Goal: Transaction & Acquisition: Purchase product/service

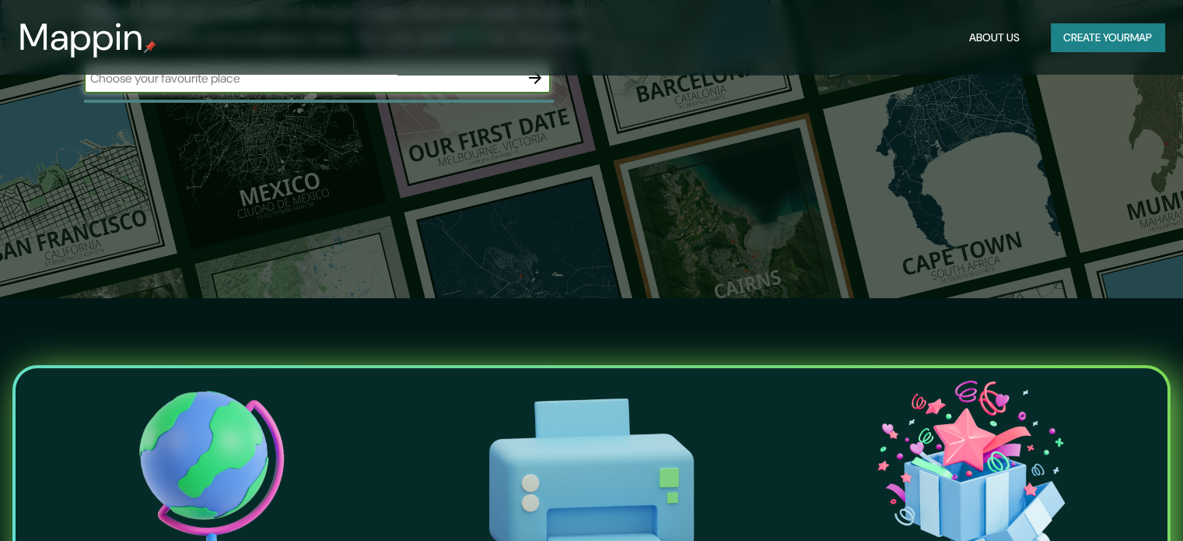
scroll to position [233, 0]
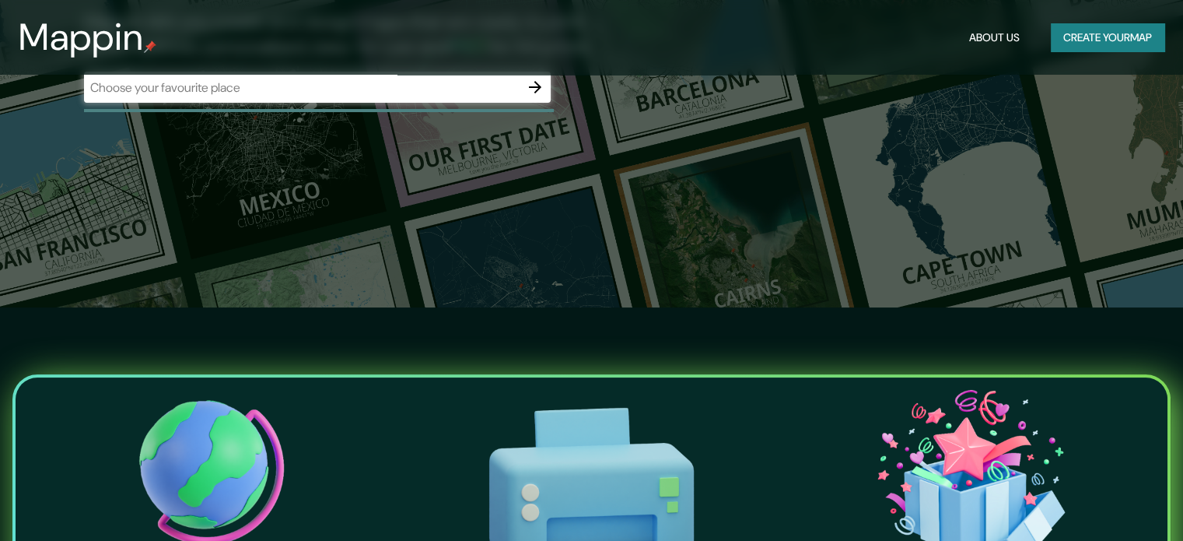
click at [755, 394] on img at bounding box center [590, 486] width 373 height 207
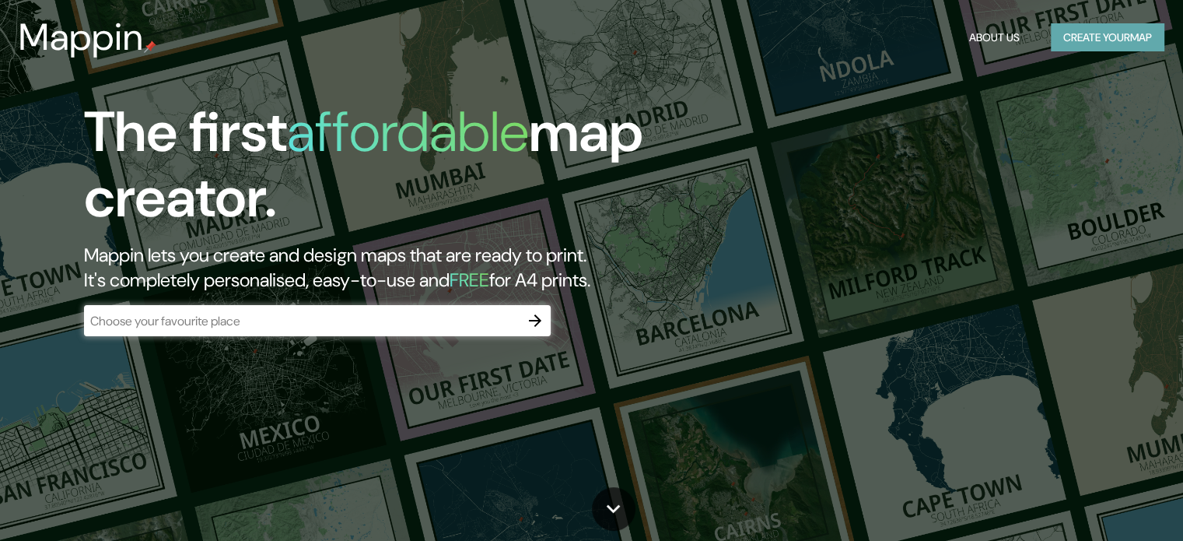
click at [1071, 30] on button "Create your map" at bounding box center [1108, 37] width 114 height 29
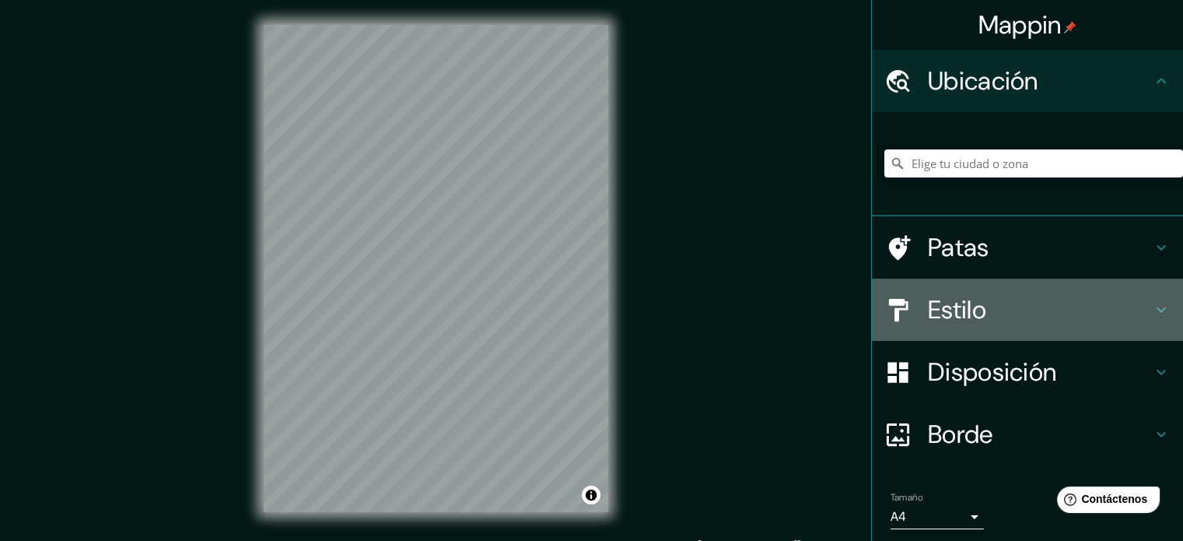
click at [986, 324] on h4 "Estilo" at bounding box center [1040, 309] width 224 height 31
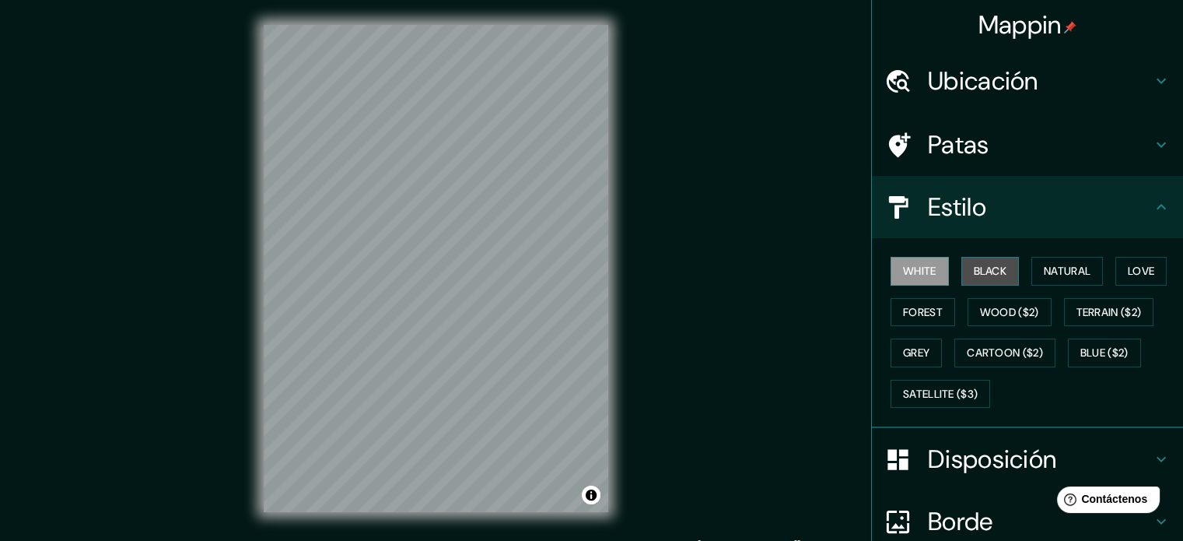
click at [989, 268] on button "Black" at bounding box center [990, 271] width 58 height 29
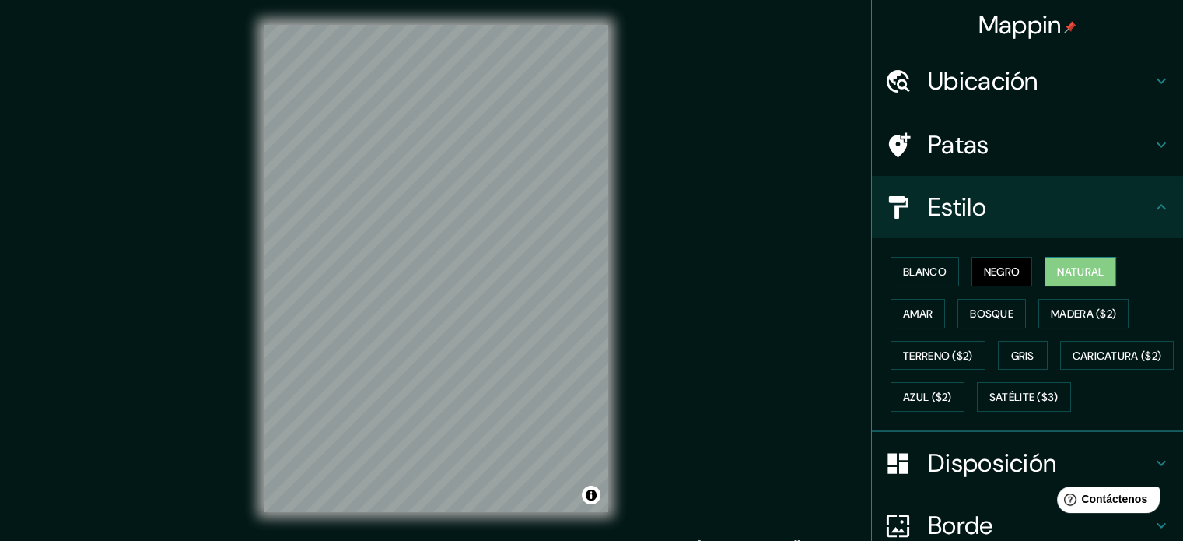
click at [1071, 265] on font "Natural" at bounding box center [1080, 271] width 47 height 14
click at [1084, 266] on font "Natural" at bounding box center [1080, 271] width 47 height 14
click at [1017, 351] on font "Gris" at bounding box center [1022, 355] width 23 height 14
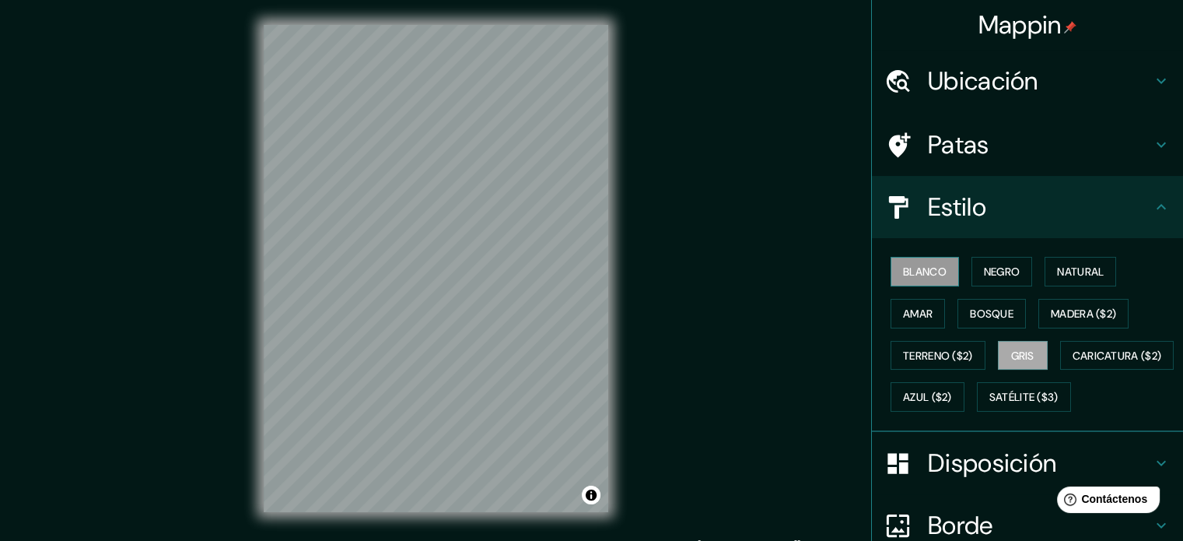
click at [920, 276] on font "Blanco" at bounding box center [925, 271] width 44 height 14
click at [995, 275] on font "Negro" at bounding box center [1002, 271] width 37 height 14
click at [930, 276] on font "Blanco" at bounding box center [925, 271] width 44 height 14
click at [1065, 257] on button "Natural" at bounding box center [1081, 272] width 72 height 30
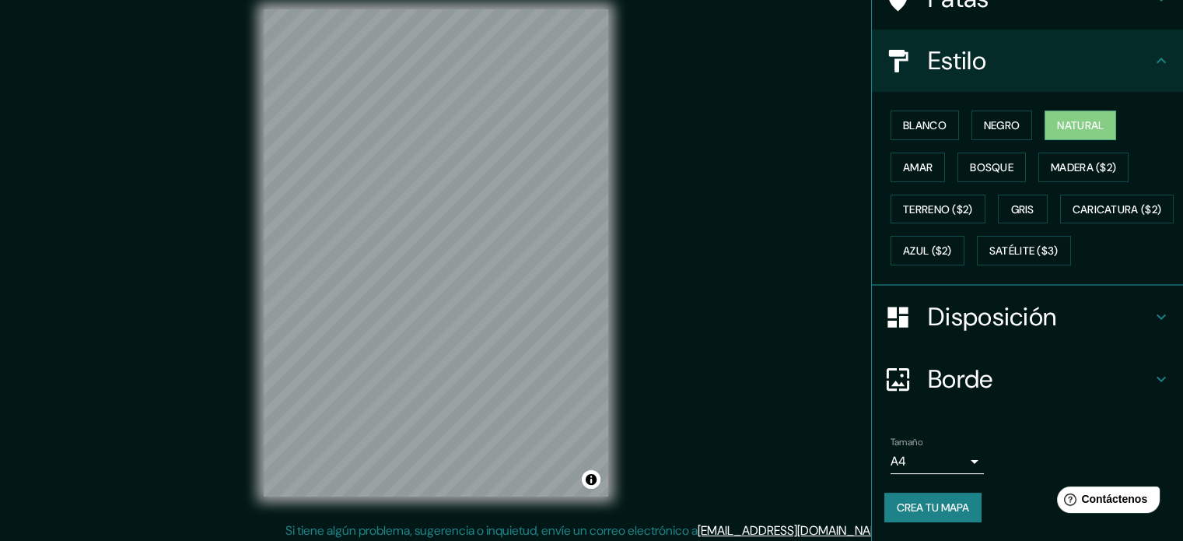
scroll to position [20, 0]
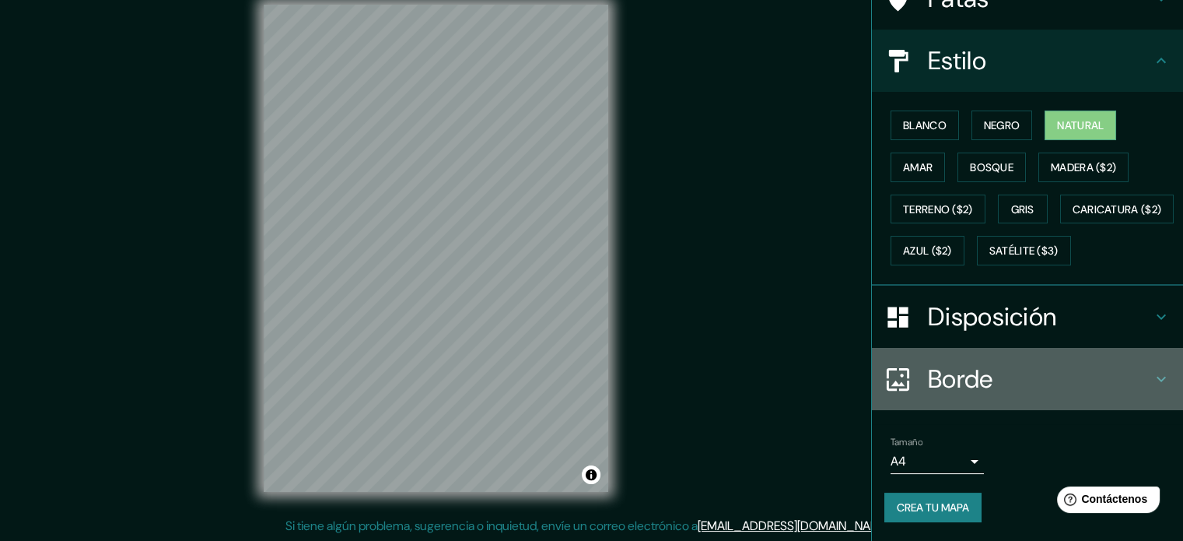
click at [1152, 376] on icon at bounding box center [1161, 378] width 19 height 19
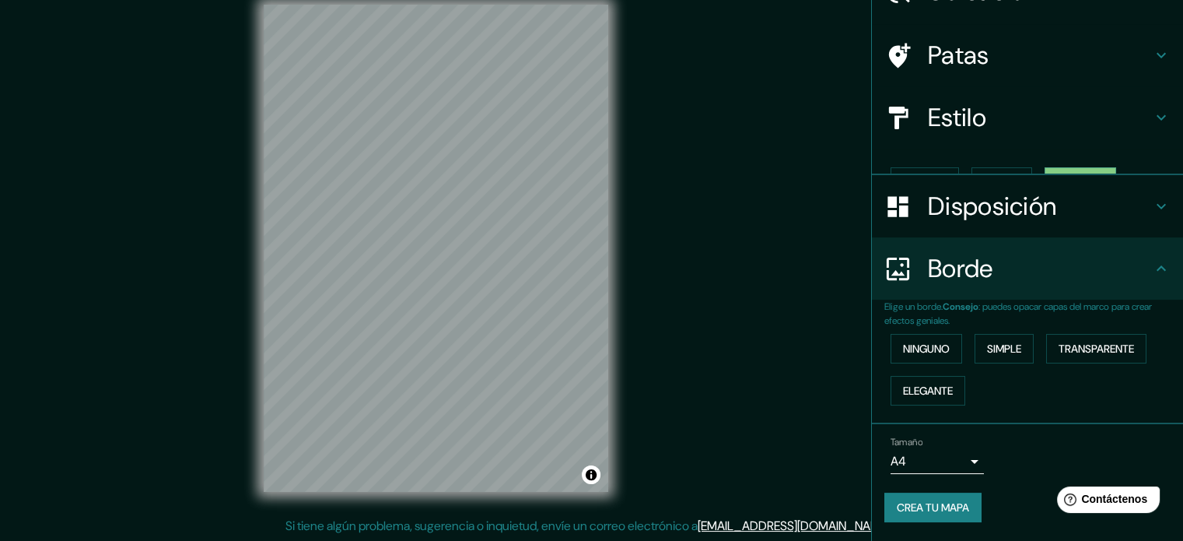
scroll to position [62, 0]
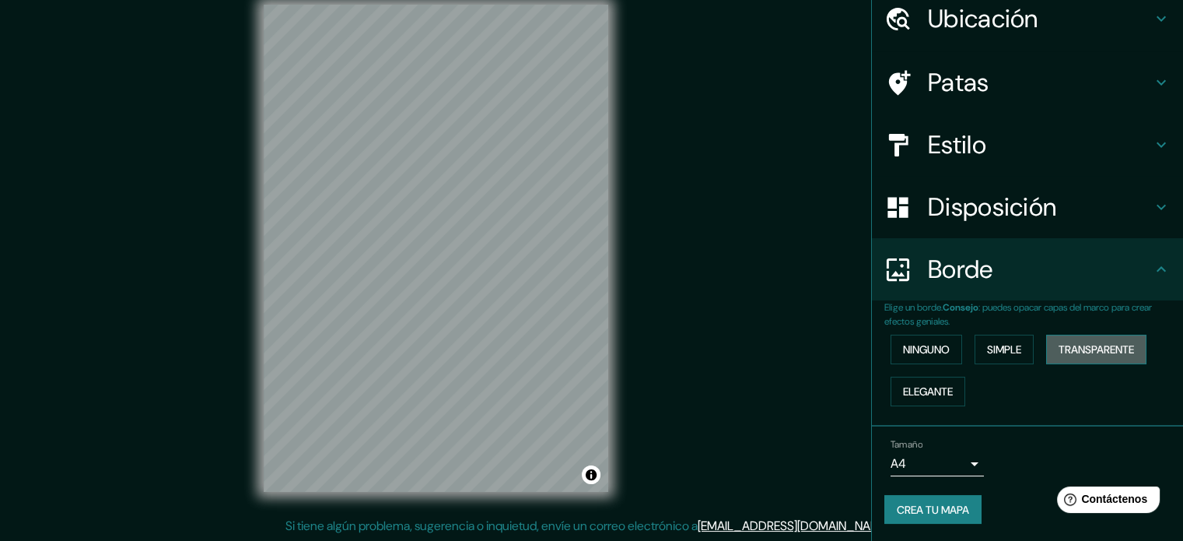
click at [1084, 344] on font "Transparente" at bounding box center [1096, 349] width 75 height 14
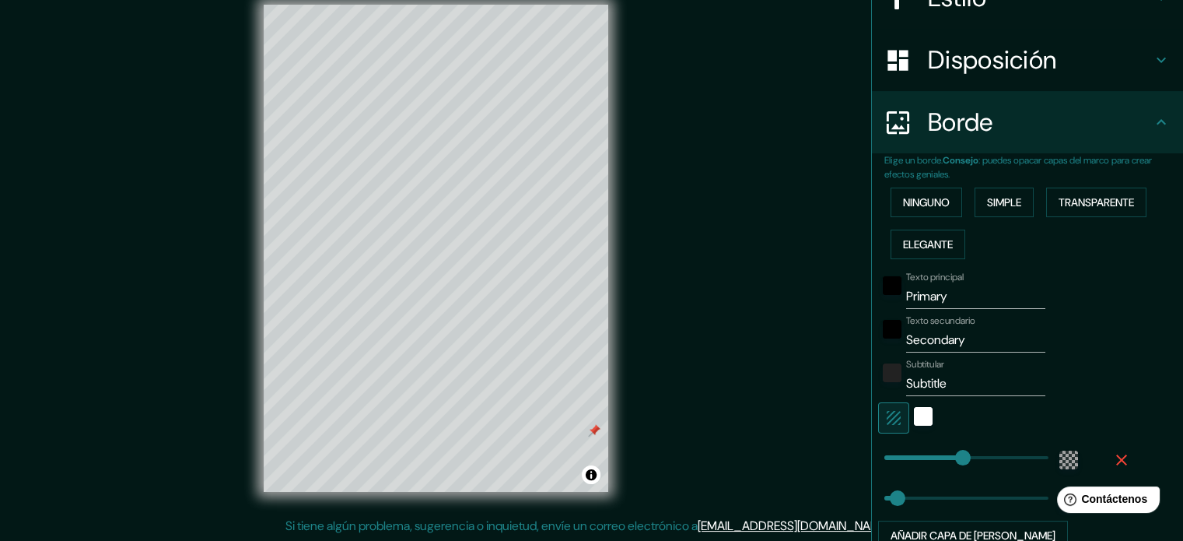
scroll to position [218, 0]
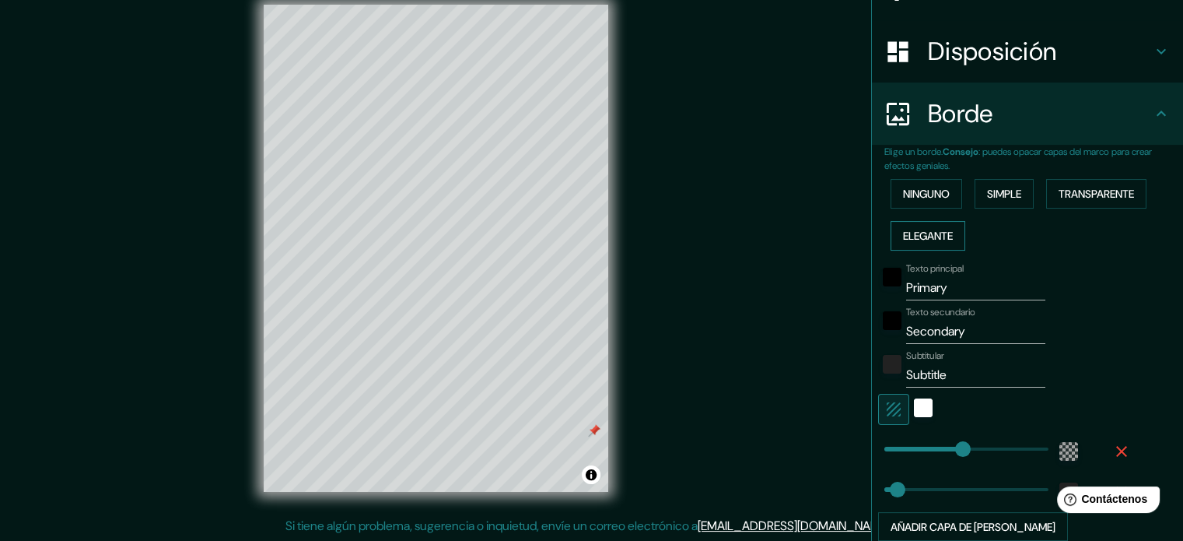
click at [943, 226] on font "Elegante" at bounding box center [928, 236] width 50 height 20
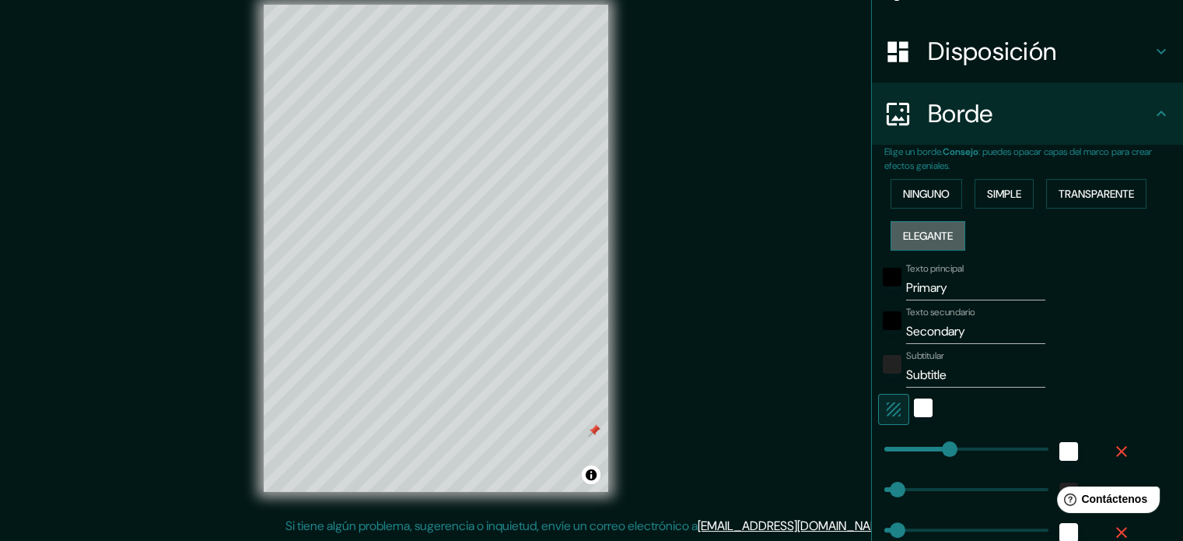
click at [943, 226] on font "Elegante" at bounding box center [928, 236] width 50 height 20
type input "177"
type input "35"
type input "18"
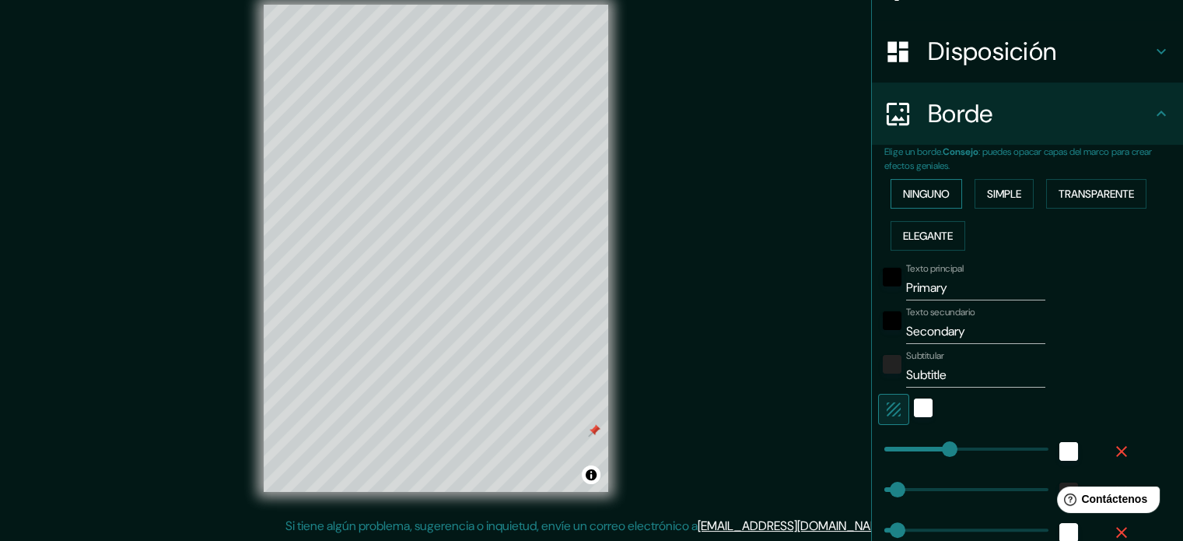
click at [924, 191] on font "Ninguno" at bounding box center [926, 194] width 47 height 14
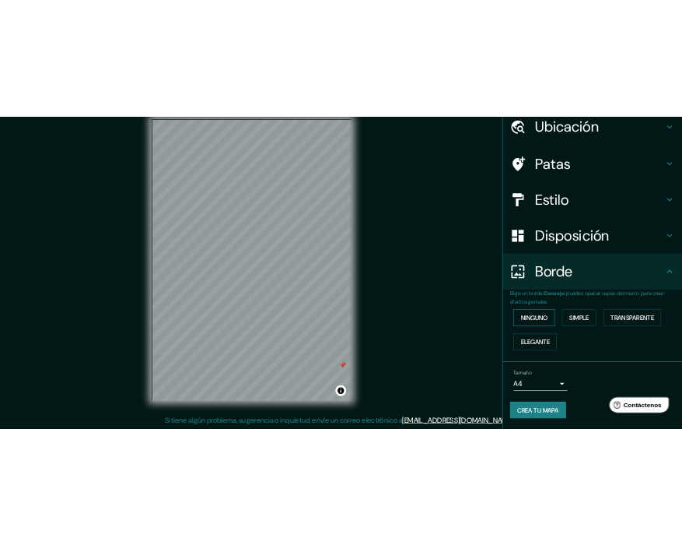
scroll to position [62, 0]
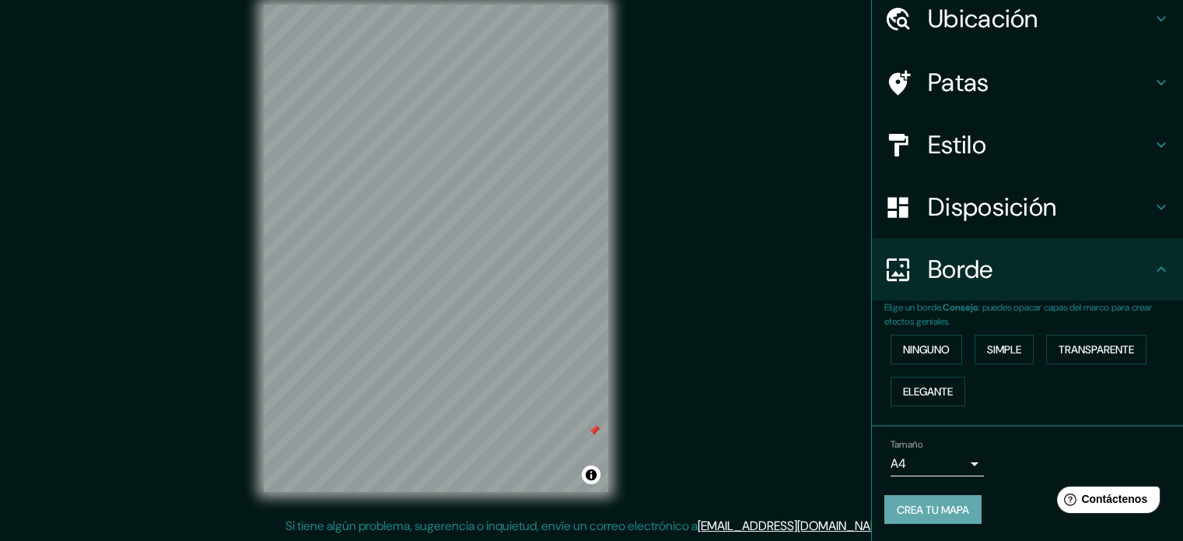
click at [958, 502] on font "Crea tu mapa" at bounding box center [933, 509] width 72 height 14
click at [1014, 450] on div "Tamaño A4 single" at bounding box center [1027, 457] width 286 height 50
click at [948, 520] on button "Crea tu mapa" at bounding box center [932, 510] width 97 height 30
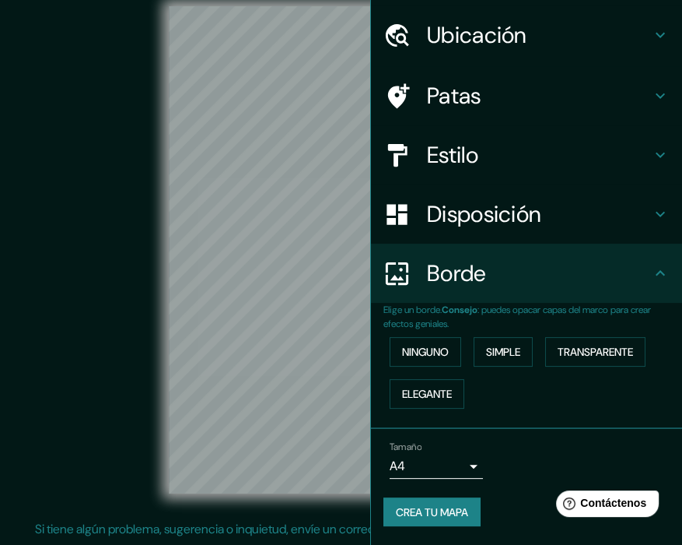
scroll to position [43, 0]
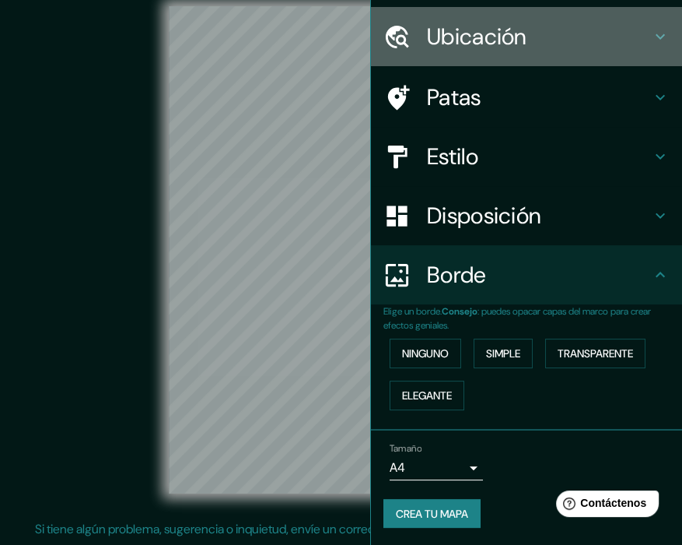
click at [657, 33] on icon at bounding box center [660, 36] width 19 height 19
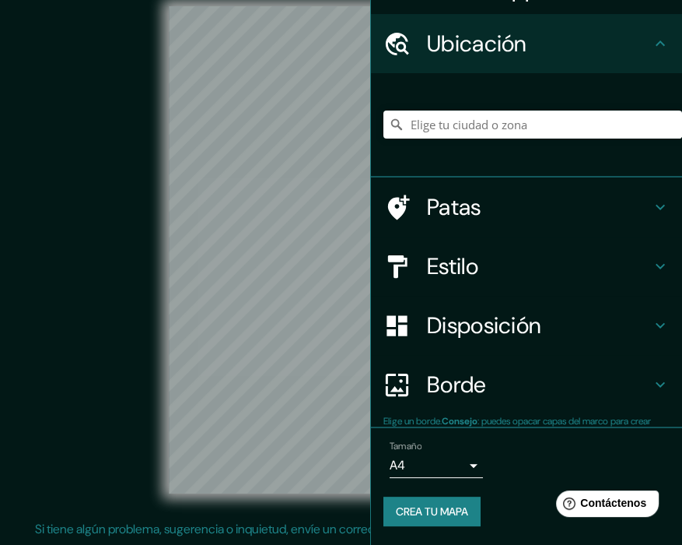
scroll to position [34, 0]
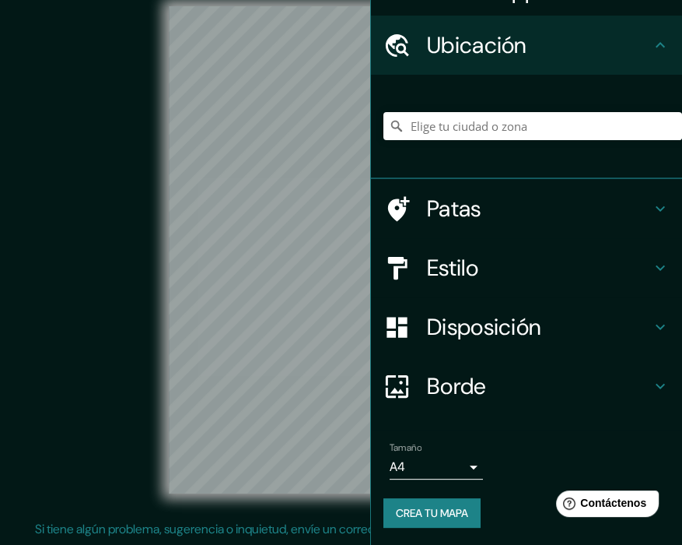
click at [657, 33] on div "Ubicación" at bounding box center [526, 45] width 311 height 59
drag, startPoint x: 124, startPoint y: 363, endPoint x: 109, endPoint y: 358, distance: 16.5
click at [122, 363] on div "© Mapbox © OpenStreetMap Improve this map" at bounding box center [341, 250] width 614 height 490
click at [72, 357] on div "© Mapbox © OpenStreetMap Improve this map" at bounding box center [341, 250] width 614 height 490
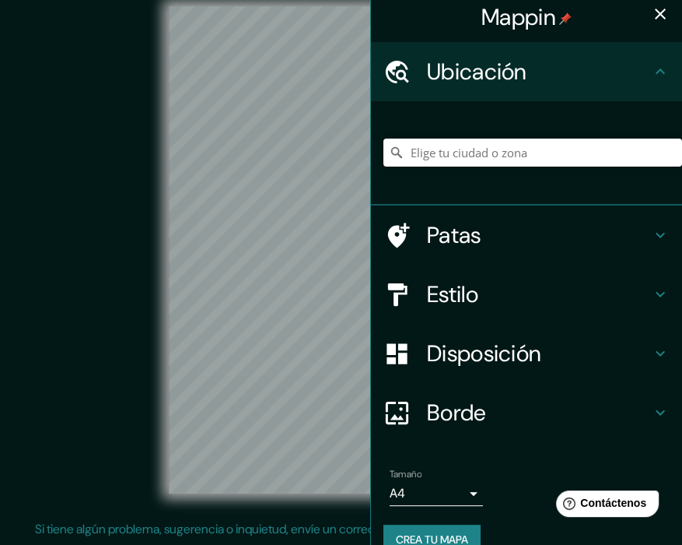
scroll to position [0, 0]
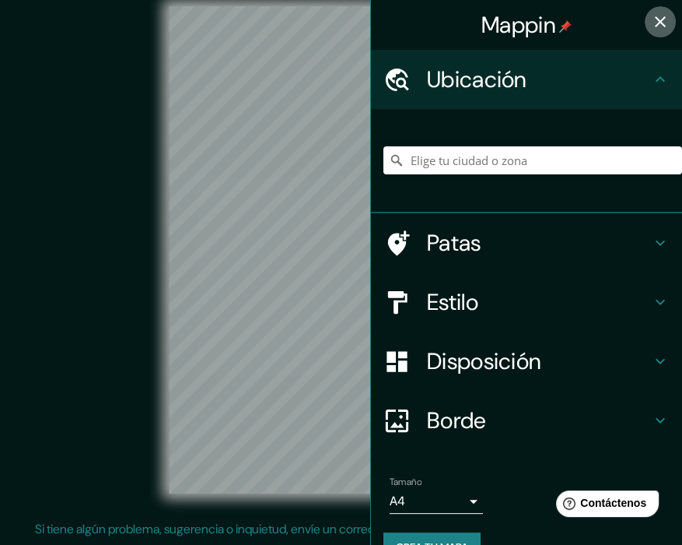
click at [653, 15] on icon "button" at bounding box center [660, 21] width 19 height 19
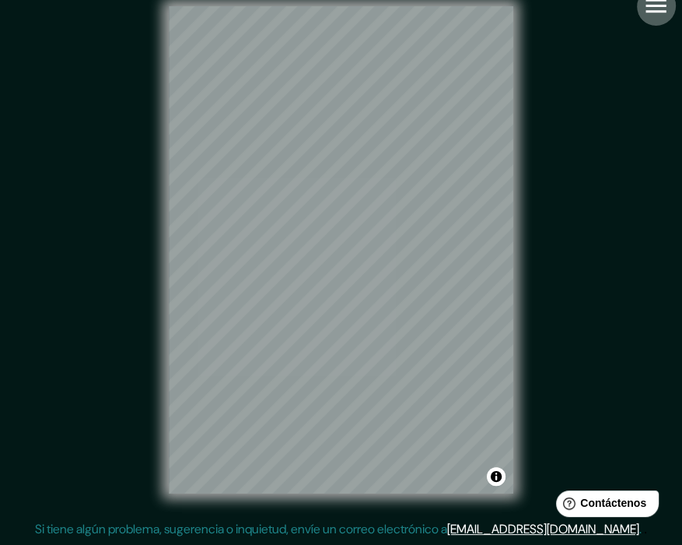
click at [663, 0] on icon "button" at bounding box center [656, 6] width 20 height 14
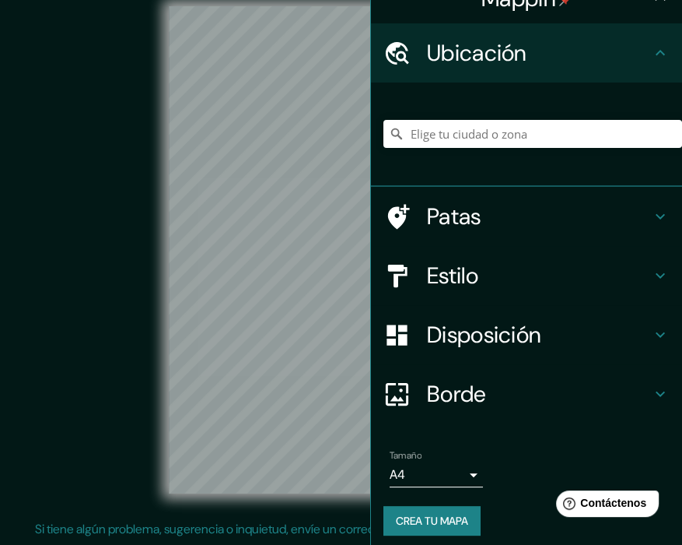
scroll to position [34, 0]
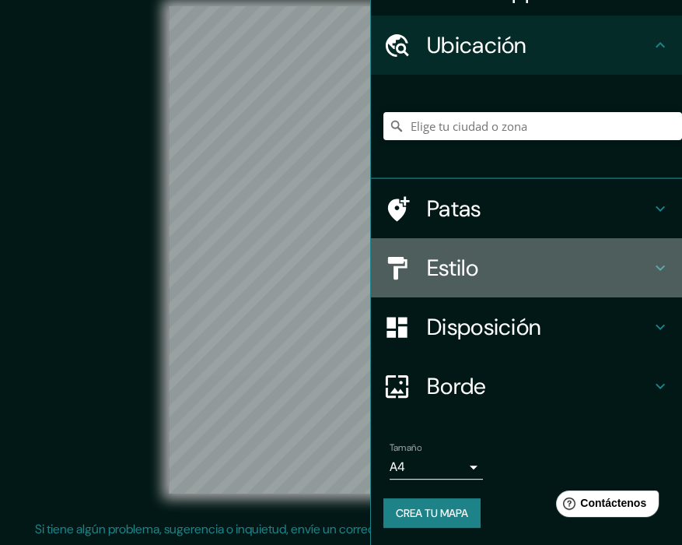
click at [519, 269] on h4 "Estilo" at bounding box center [539, 268] width 224 height 28
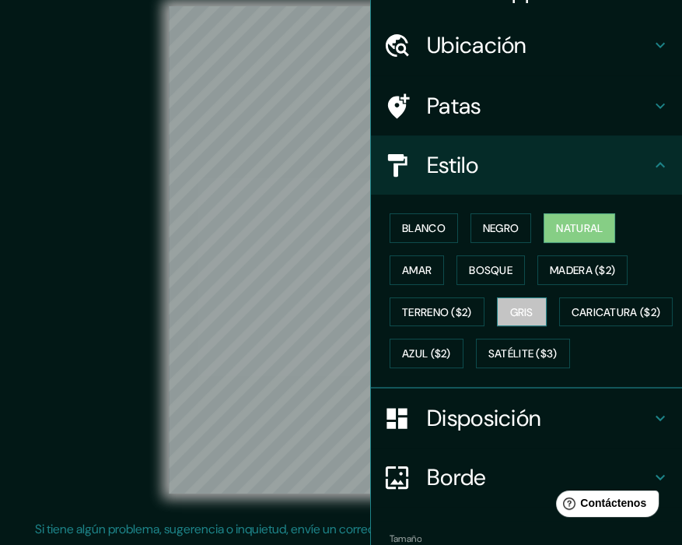
click at [517, 308] on font "Gris" at bounding box center [521, 312] width 23 height 14
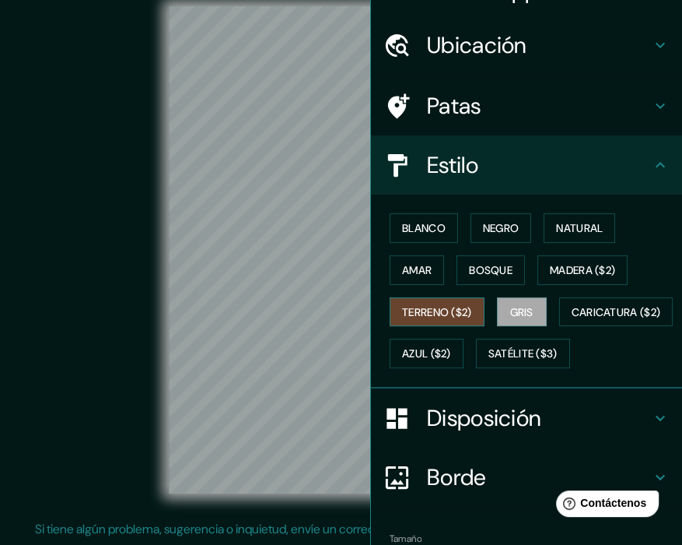
click at [460, 315] on font "Terreno ($2)" at bounding box center [437, 312] width 70 height 14
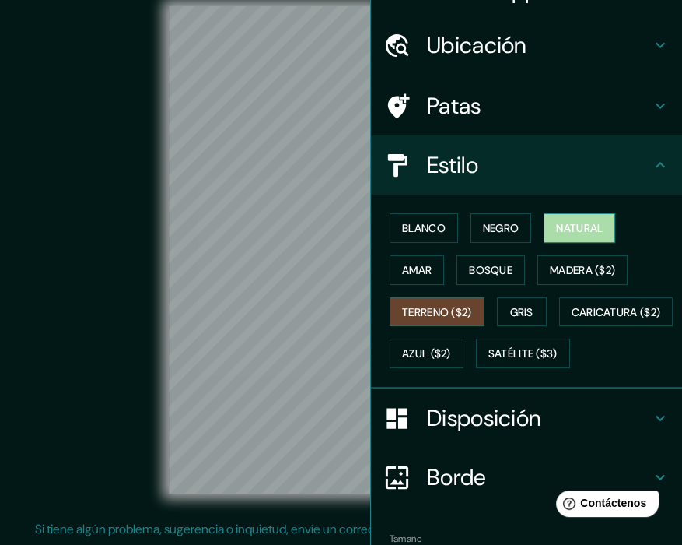
click at [581, 238] on button "Natural" at bounding box center [580, 228] width 72 height 30
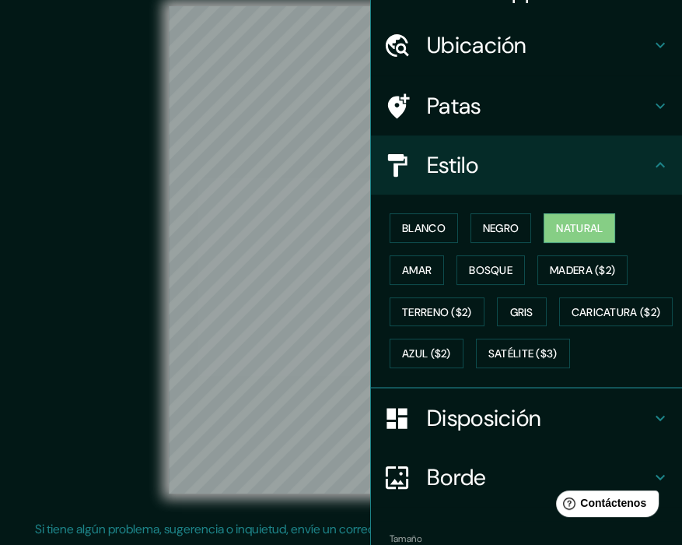
click at [383, 268] on div "Blanco Negro Natural Amar Bosque Madera ($2) Terreno ($2) Gris Caricatura ($2) …" at bounding box center [532, 290] width 299 height 167
click at [405, 263] on font "Amar" at bounding box center [417, 270] width 30 height 14
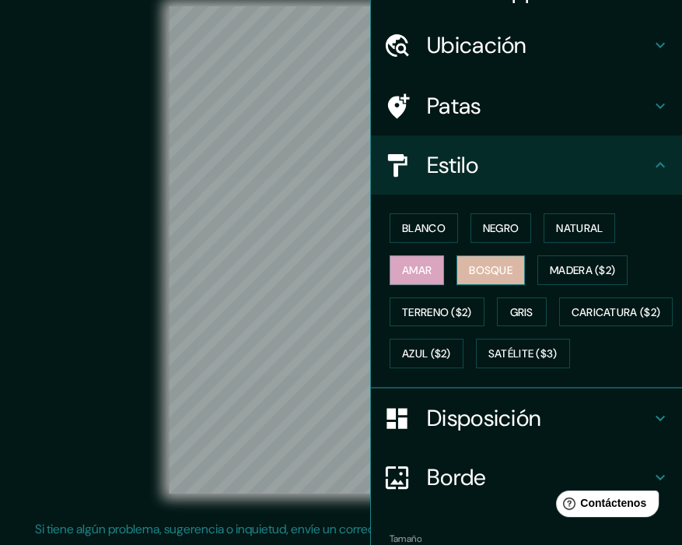
click at [469, 271] on font "Bosque" at bounding box center [491, 270] width 44 height 14
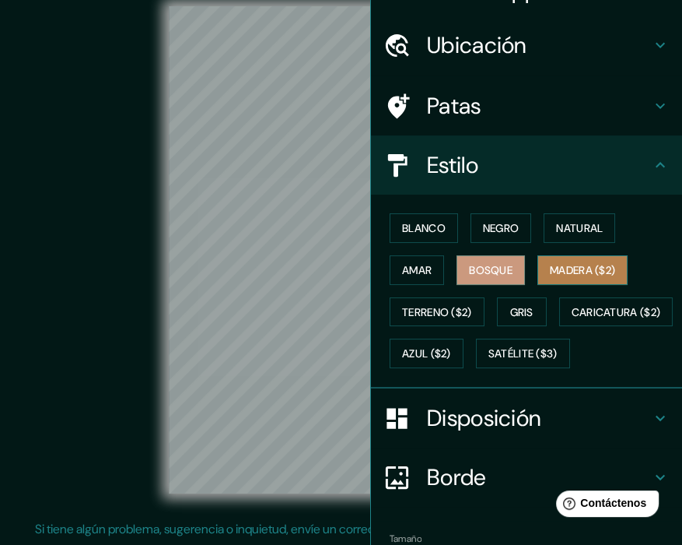
click at [557, 263] on font "Madera ($2)" at bounding box center [582, 270] width 65 height 14
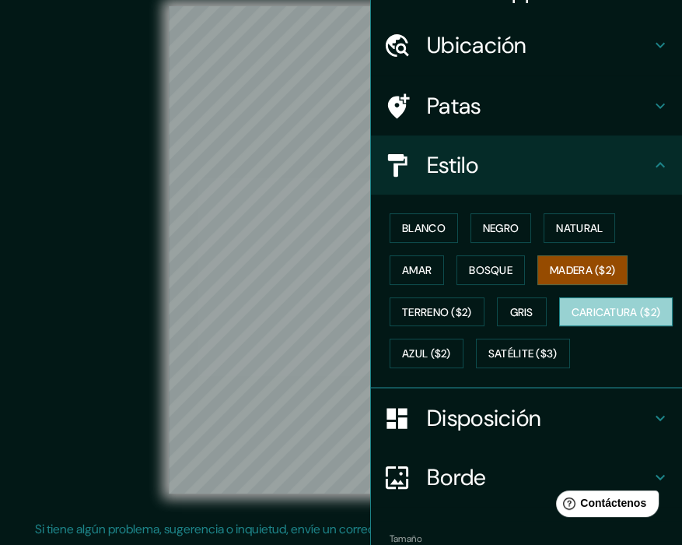
click at [559, 327] on button "Caricatura ($2)" at bounding box center [616, 312] width 114 height 30
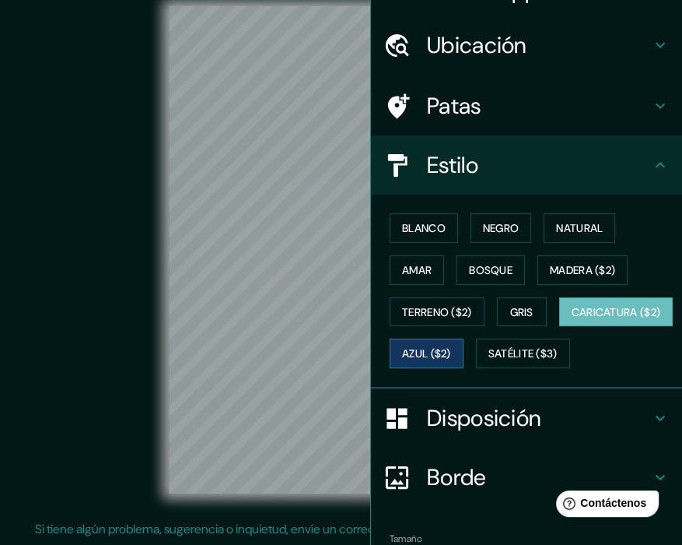
click at [451, 355] on font "Azul ($2)" at bounding box center [426, 354] width 49 height 14
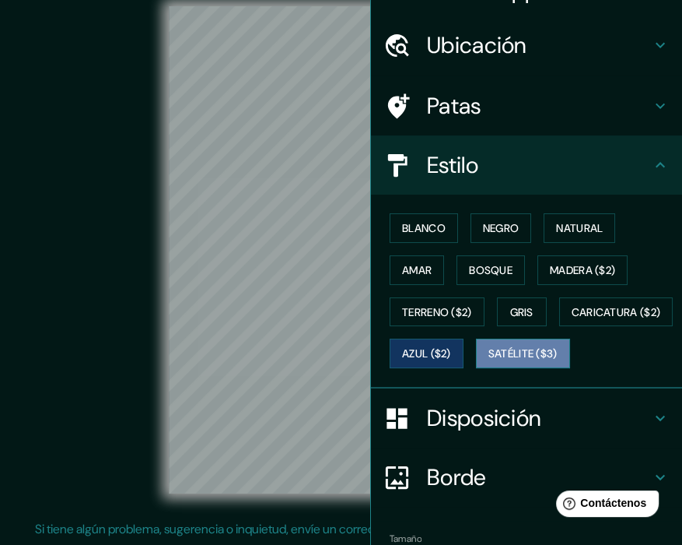
click at [488, 361] on font "Satélite ($3)" at bounding box center [522, 354] width 69 height 14
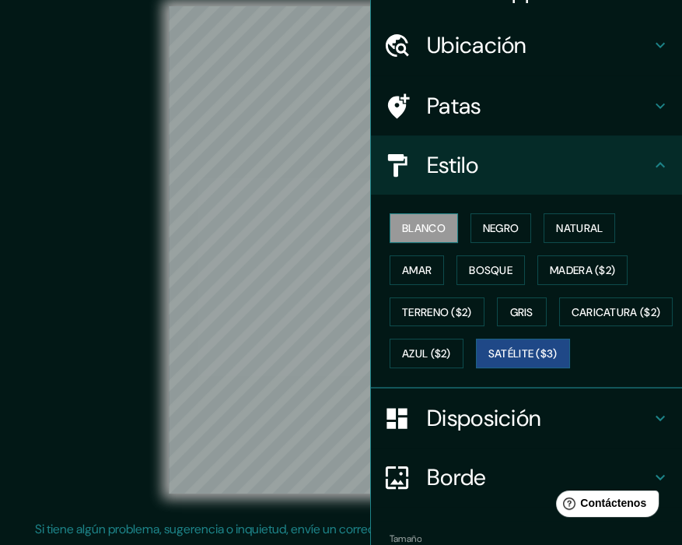
click at [413, 238] on button "Blanco" at bounding box center [424, 228] width 68 height 30
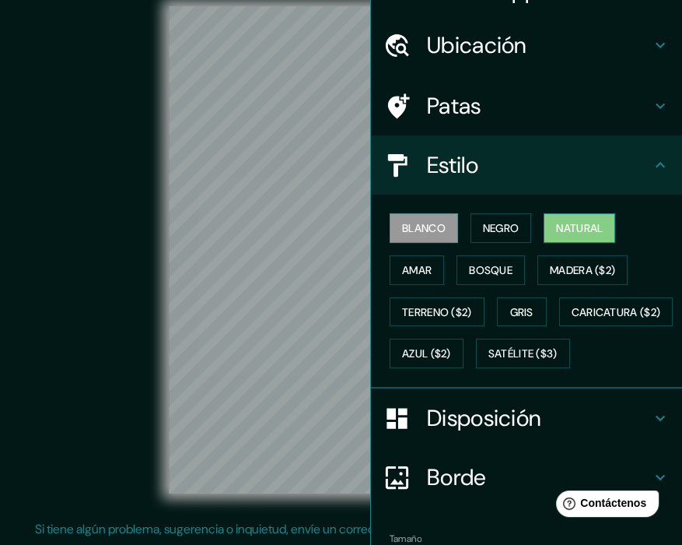
click at [563, 221] on font "Natural" at bounding box center [579, 228] width 47 height 14
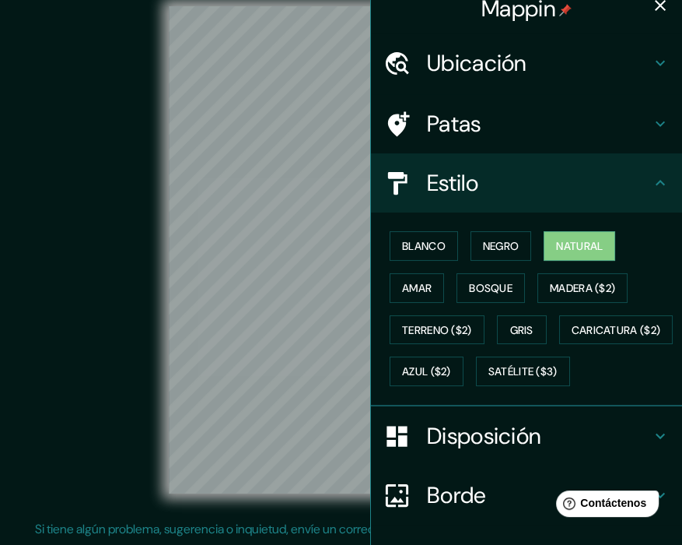
scroll to position [0, 0]
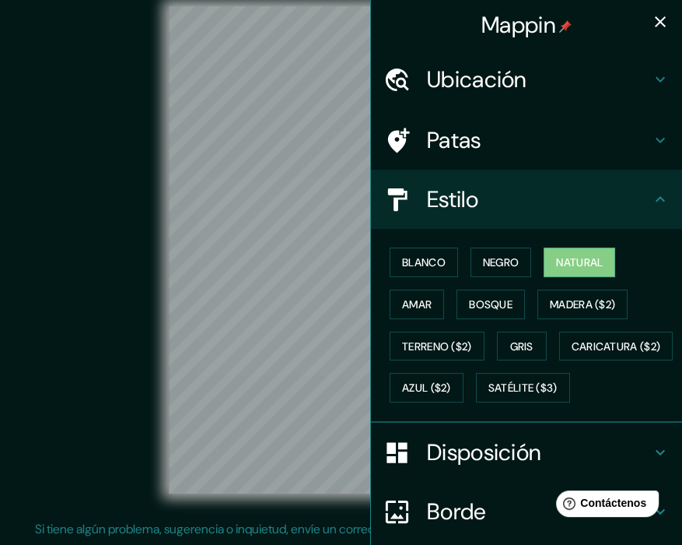
click at [653, 23] on icon "button" at bounding box center [660, 21] width 19 height 19
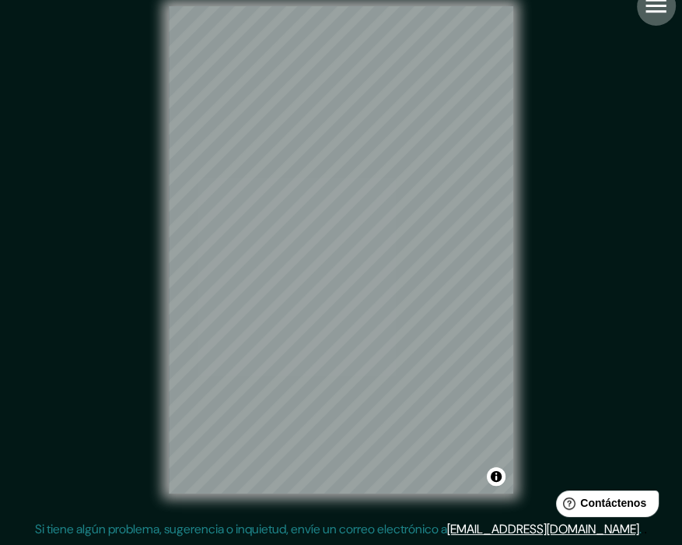
click at [653, 10] on icon "button" at bounding box center [656, 6] width 20 height 14
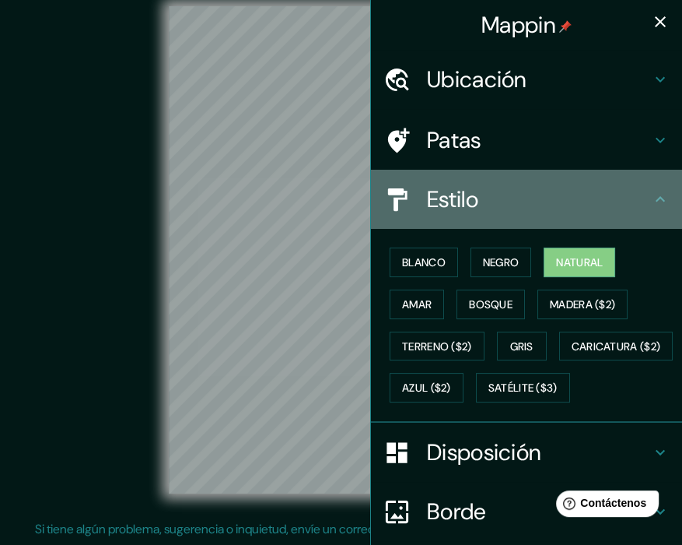
click at [541, 204] on h4 "Estilo" at bounding box center [539, 199] width 224 height 28
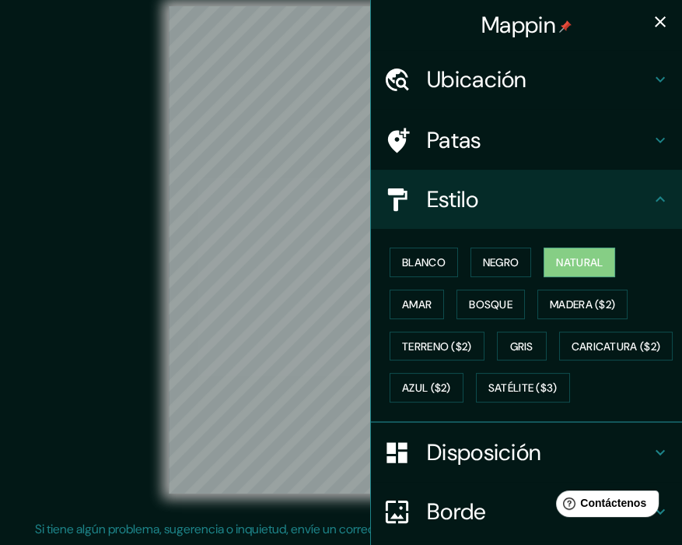
click at [651, 191] on icon at bounding box center [660, 199] width 19 height 19
click at [656, 198] on icon at bounding box center [660, 198] width 9 height 5
click at [653, 204] on icon at bounding box center [660, 199] width 19 height 19
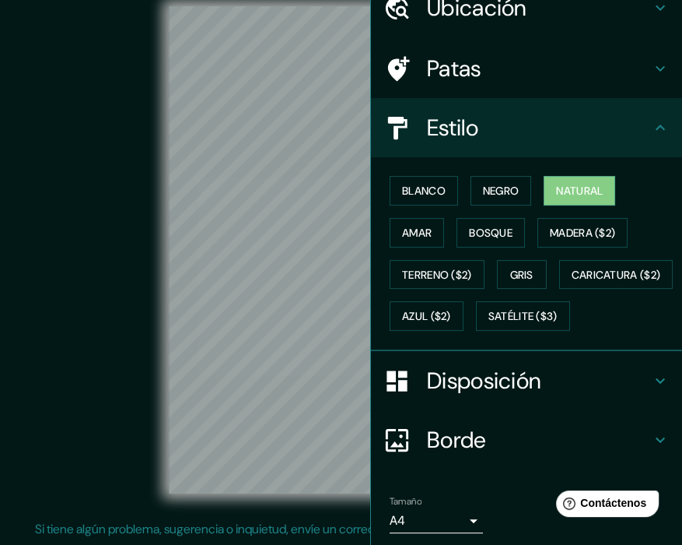
scroll to position [156, 0]
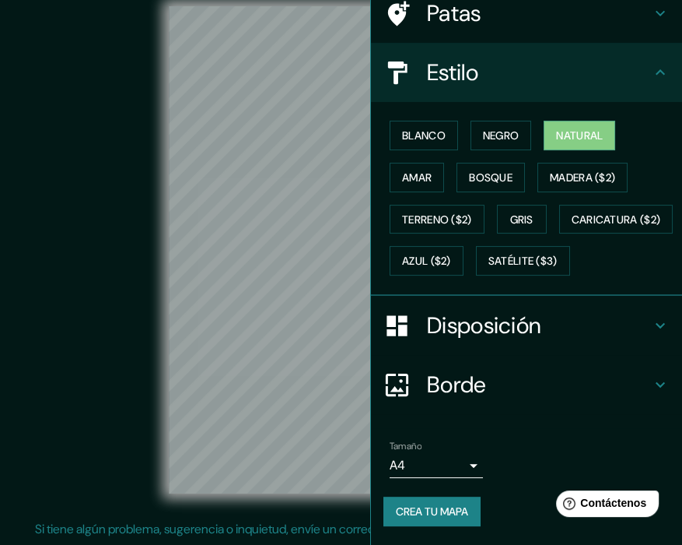
click at [651, 334] on icon at bounding box center [660, 325] width 19 height 19
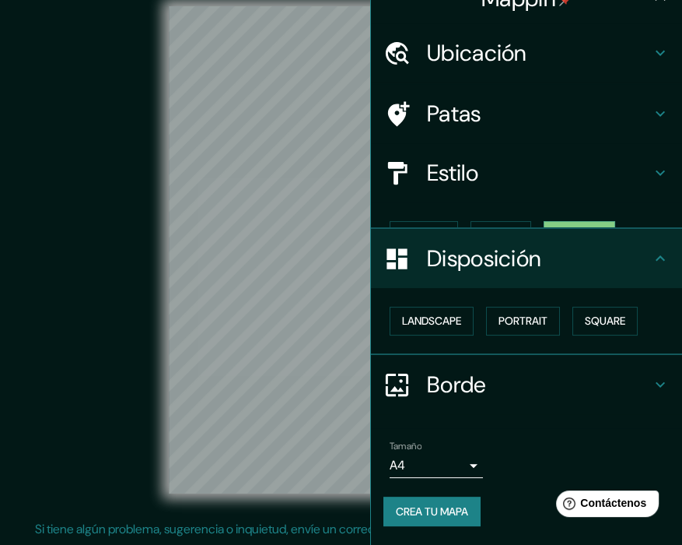
scroll to position [0, 0]
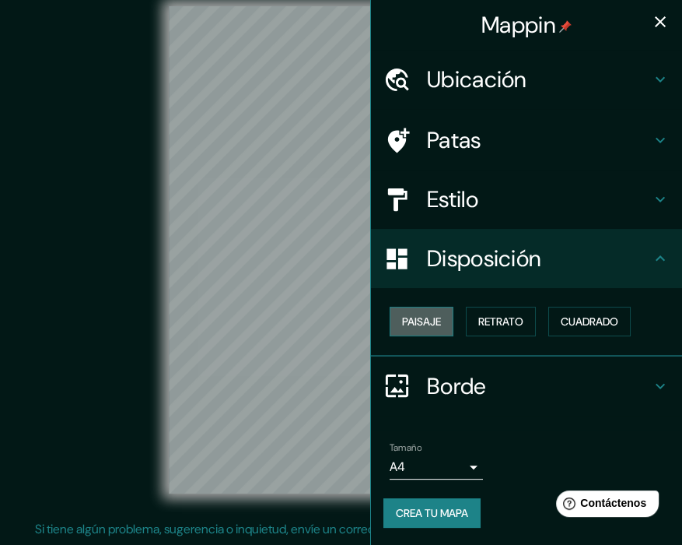
click at [438, 327] on font "Paisaje" at bounding box center [421, 321] width 39 height 14
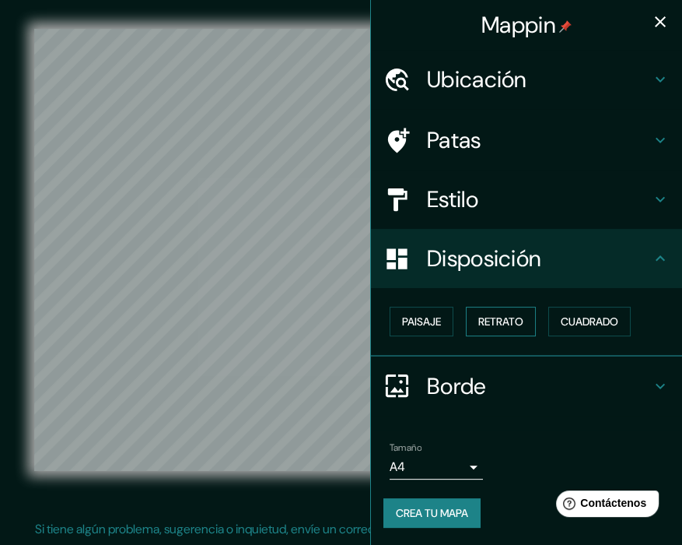
click at [504, 317] on font "Retrato" at bounding box center [500, 321] width 45 height 14
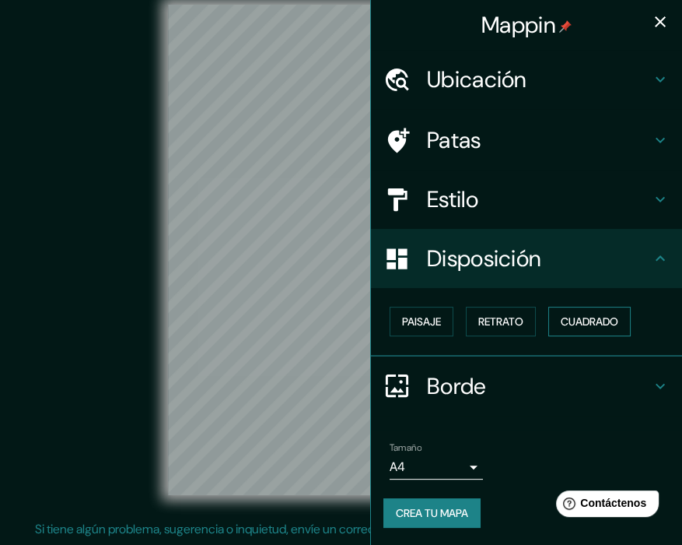
click at [595, 315] on font "Cuadrado" at bounding box center [590, 321] width 58 height 14
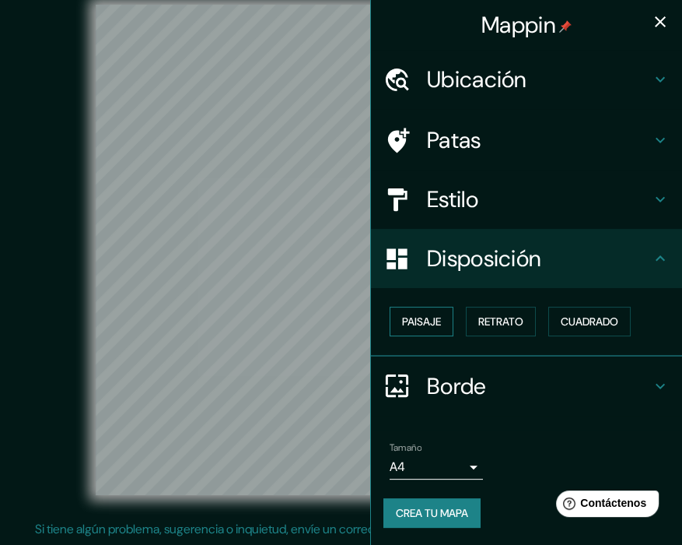
click at [450, 325] on button "Paisaje" at bounding box center [422, 321] width 64 height 30
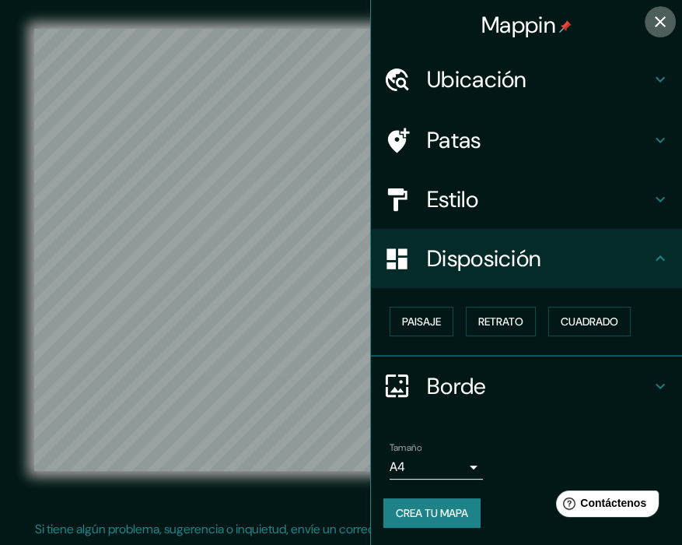
click at [657, 30] on icon "button" at bounding box center [660, 21] width 19 height 19
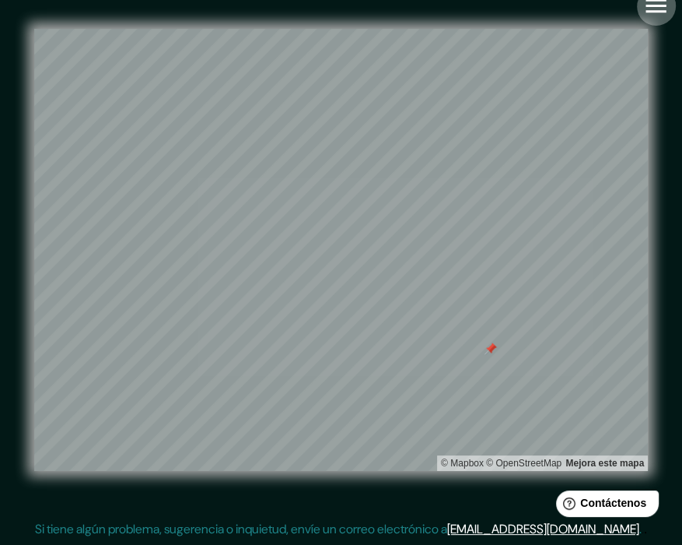
click at [663, 5] on icon "button" at bounding box center [656, 6] width 20 height 14
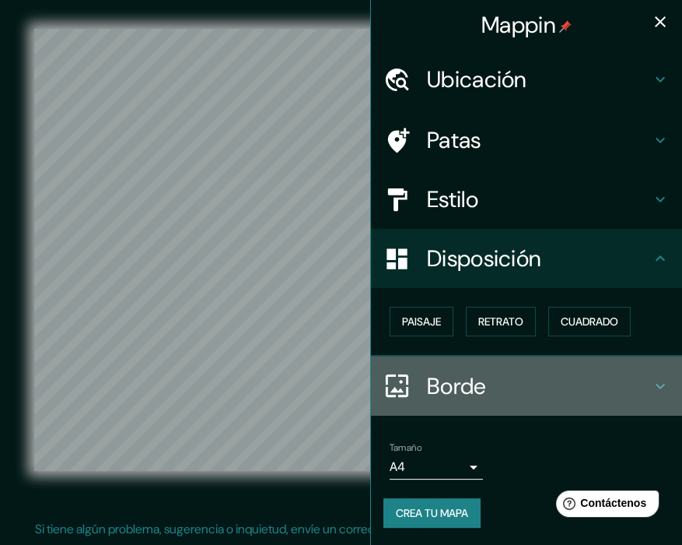
click at [664, 385] on icon at bounding box center [660, 385] width 19 height 19
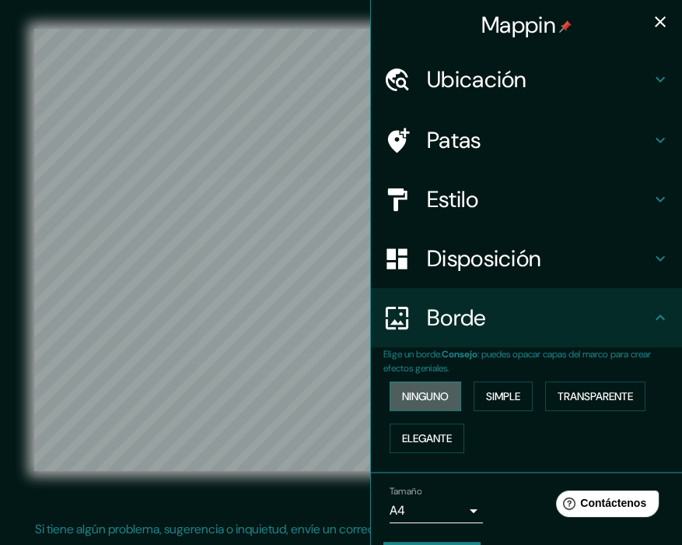
click at [436, 404] on font "Ninguno" at bounding box center [425, 396] width 47 height 20
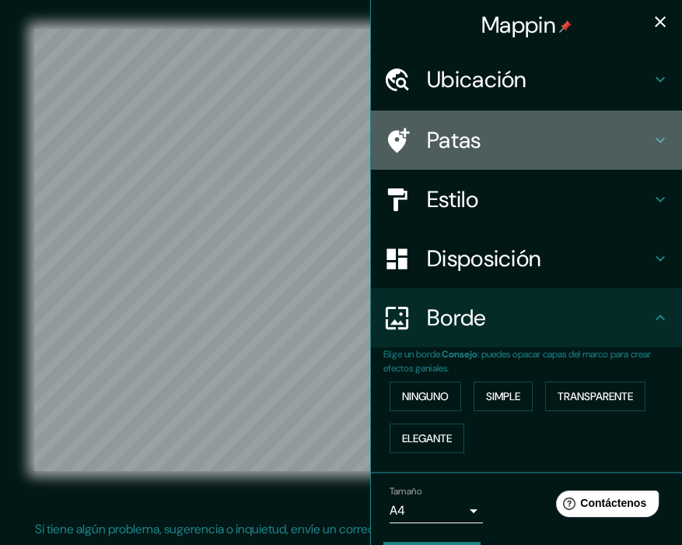
click at [445, 143] on font "Patas" at bounding box center [454, 140] width 54 height 30
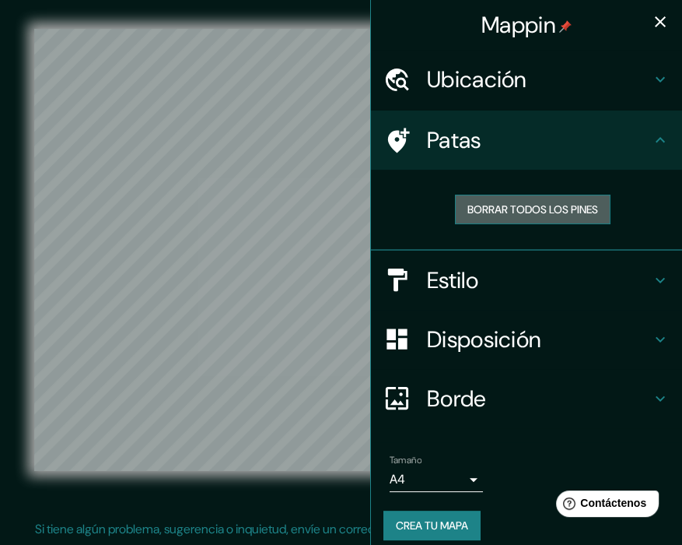
click at [508, 208] on font "Borrar todos los pines" at bounding box center [532, 209] width 131 height 14
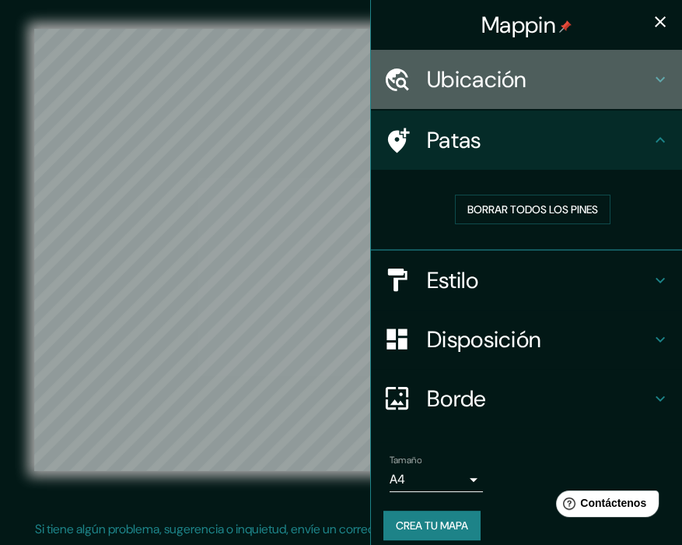
click at [507, 91] on font "Ubicación" at bounding box center [477, 80] width 100 height 30
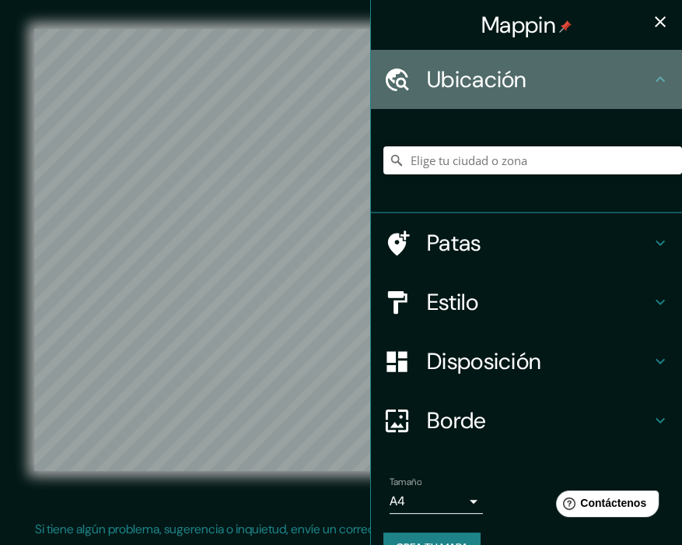
click at [525, 89] on h4 "Ubicación" at bounding box center [539, 79] width 224 height 28
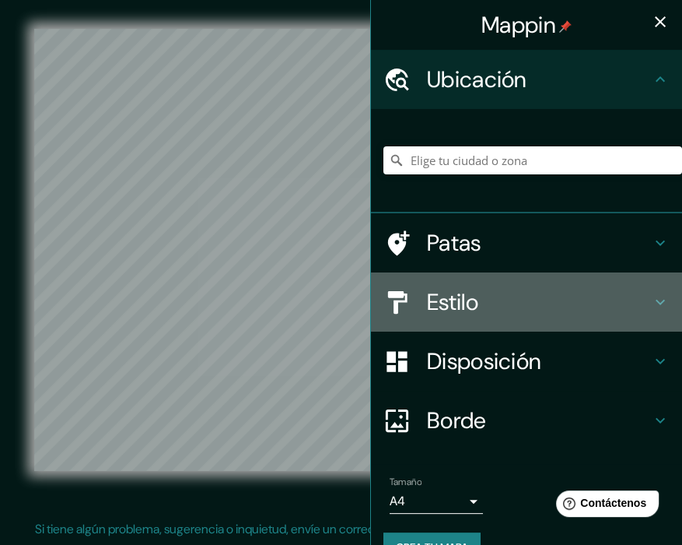
click at [449, 299] on font "Estilo" at bounding box center [452, 302] width 51 height 30
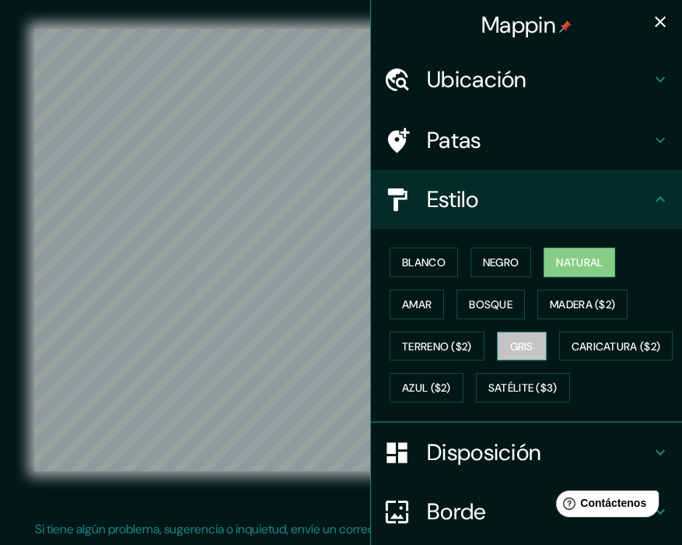
click at [517, 344] on font "Gris" at bounding box center [521, 346] width 23 height 14
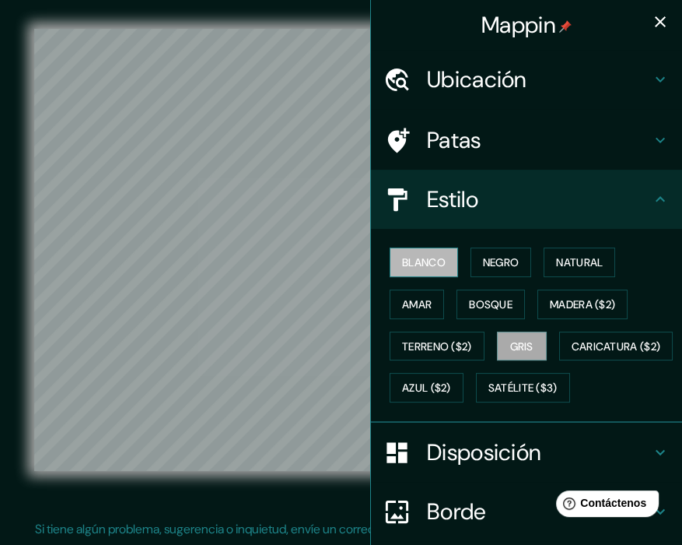
drag, startPoint x: 425, startPoint y: 254, endPoint x: 429, endPoint y: 263, distance: 10.1
click at [427, 259] on font "Blanco" at bounding box center [424, 262] width 44 height 20
click at [516, 345] on font "Gris" at bounding box center [521, 346] width 23 height 14
click at [416, 261] on font "Blanco" at bounding box center [424, 262] width 44 height 14
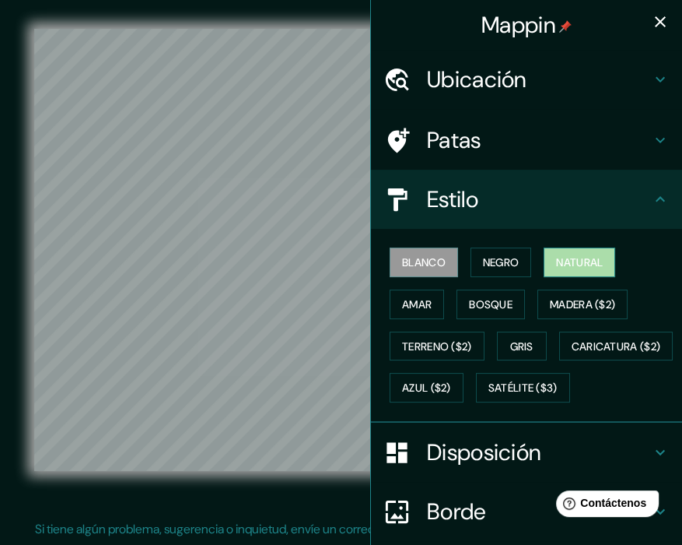
click at [556, 255] on font "Natural" at bounding box center [579, 262] width 47 height 14
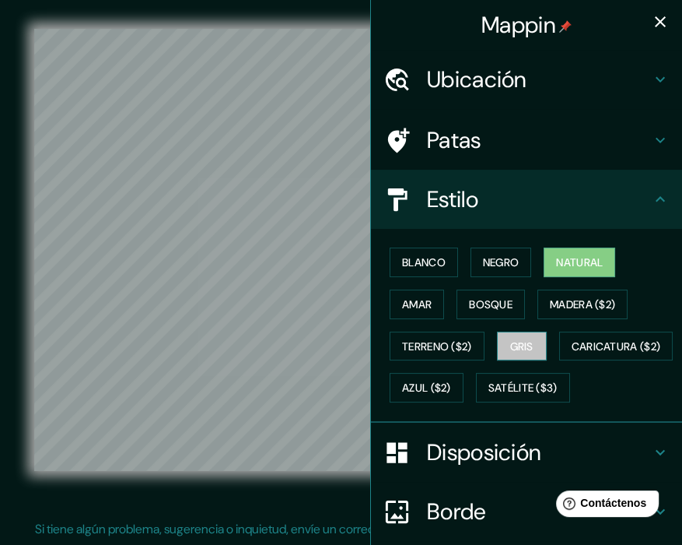
click at [499, 350] on button "Gris" at bounding box center [522, 346] width 50 height 30
